Goal: Ask a question: Seek information or help from site administrators or community

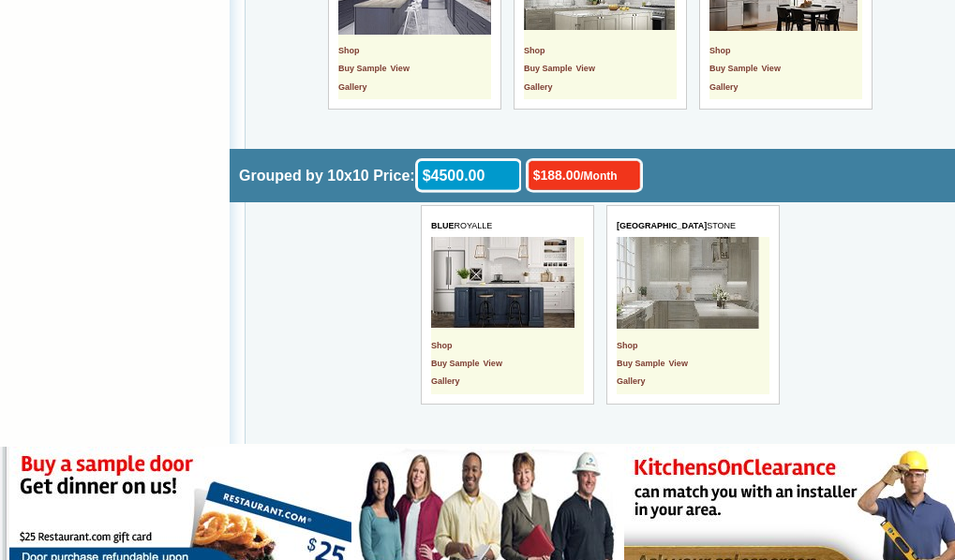
scroll to position [6646, 0]
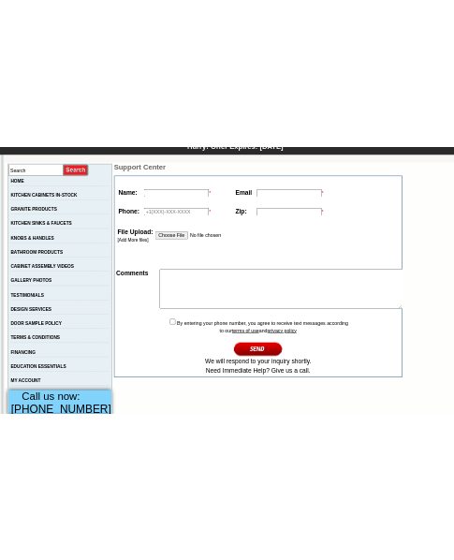
scroll to position [187, 0]
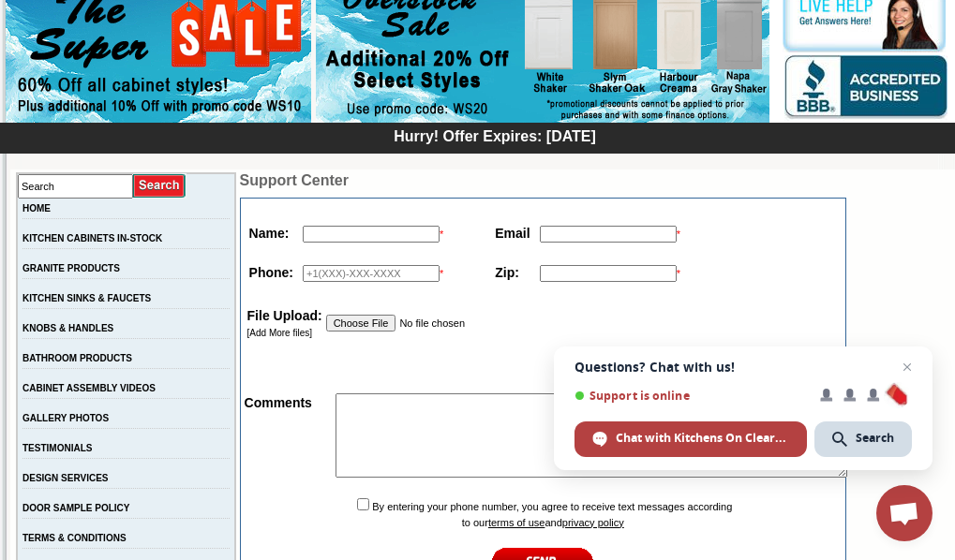
click at [303, 232] on input "text" at bounding box center [371, 234] width 137 height 17
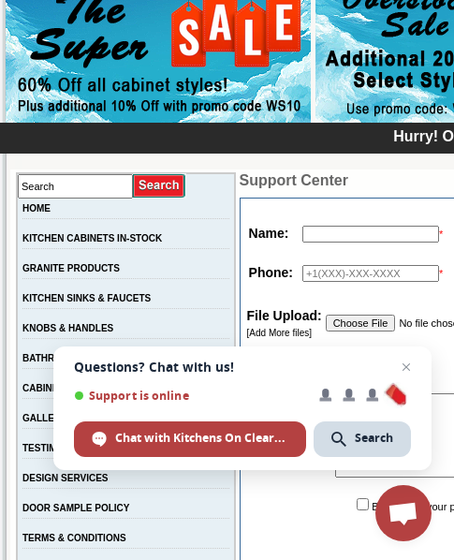
click at [411, 366] on span "Open chat" at bounding box center [406, 367] width 22 height 22
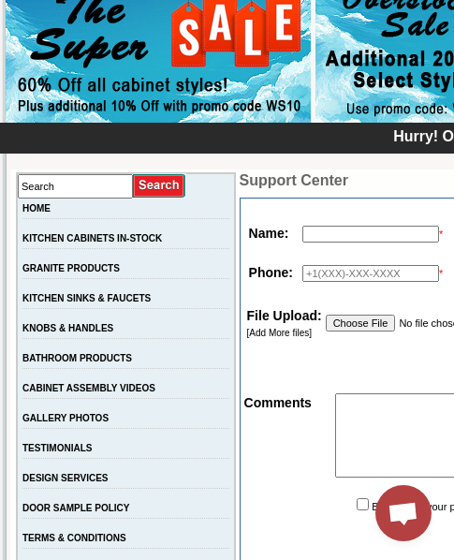
click at [343, 235] on input "text" at bounding box center [371, 234] width 137 height 17
type input "Deshawn Porter"
click at [315, 270] on input "text" at bounding box center [371, 273] width 137 height 17
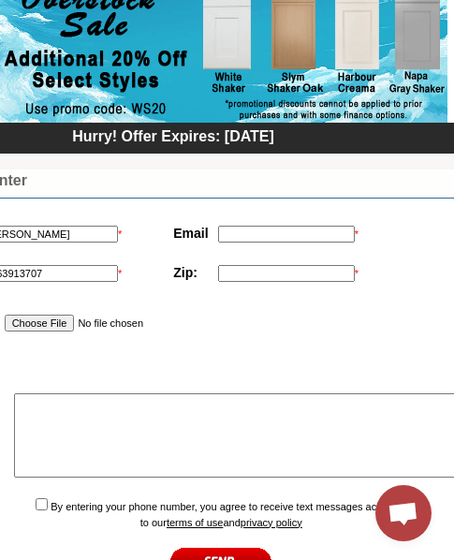
scroll to position [187, 324]
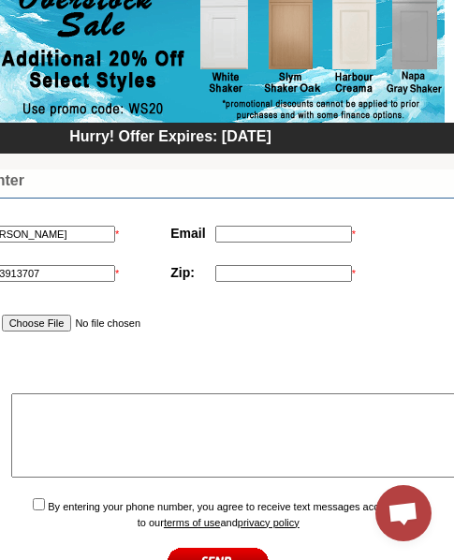
type input "2063913707"
click at [262, 230] on input "text" at bounding box center [284, 234] width 137 height 17
type input "deshawnprtr@hotmail.com"
click at [250, 282] on input "text" at bounding box center [284, 273] width 137 height 17
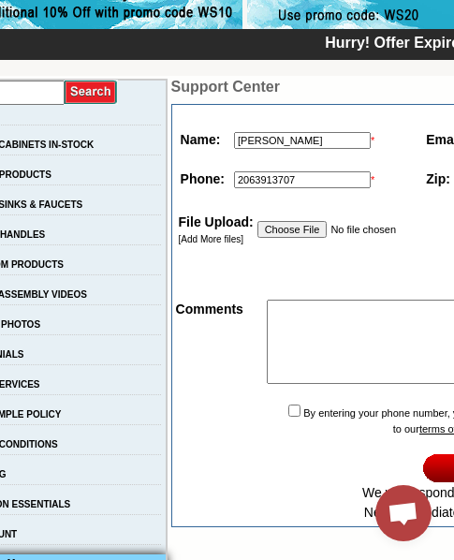
scroll to position [281, 274]
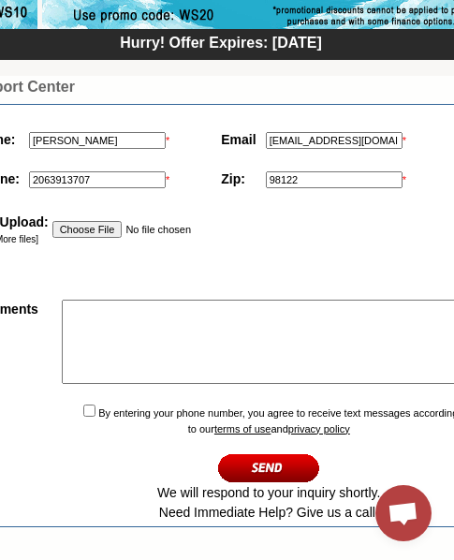
type input "98122"
click at [83, 327] on textarea at bounding box center [318, 342] width 512 height 84
click at [105, 315] on textarea "Looking for products that is useful" at bounding box center [318, 342] width 512 height 84
click at [245, 308] on textarea "Looking for a products that is useful" at bounding box center [318, 342] width 512 height 84
type textarea "Looking for a products that is useful in kitchen renovation."
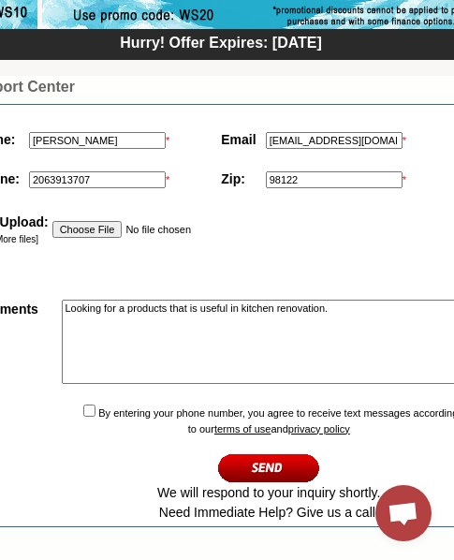
click at [83, 417] on input "checkbox" at bounding box center [89, 411] width 12 height 12
checkbox input "true"
click at [236, 461] on input "image" at bounding box center [269, 468] width 102 height 31
